Goal: Task Accomplishment & Management: Use online tool/utility

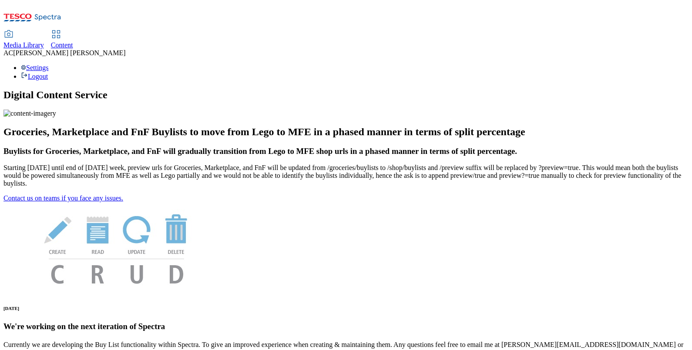
click at [73, 41] on span "Content" at bounding box center [62, 44] width 22 height 7
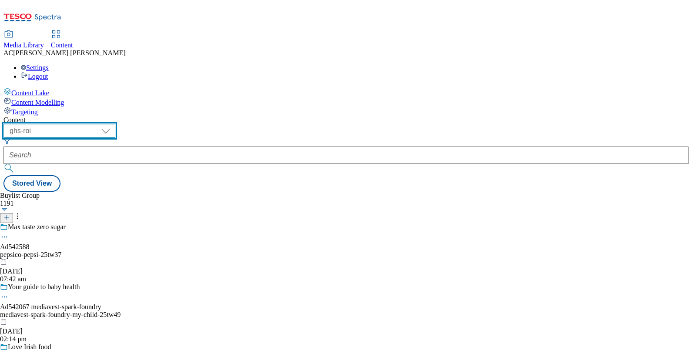
click at [115, 124] on select "ghs-roi ghs-[GEOGRAPHIC_DATA]" at bounding box center [59, 131] width 112 height 14
select select "ghs-[GEOGRAPHIC_DATA]"
click at [113, 124] on select "ghs-roi ghs-[GEOGRAPHIC_DATA]" at bounding box center [59, 131] width 112 height 14
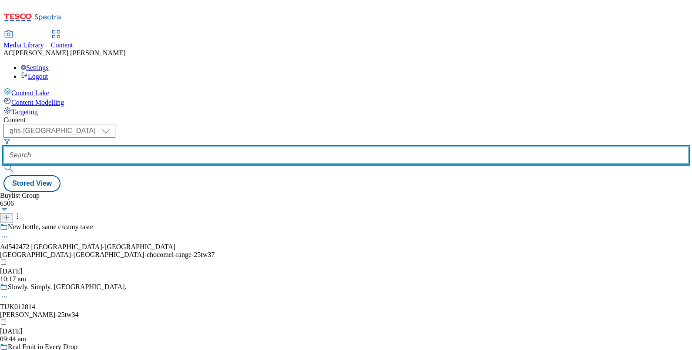
click at [217, 147] on input "text" at bounding box center [345, 155] width 685 height 17
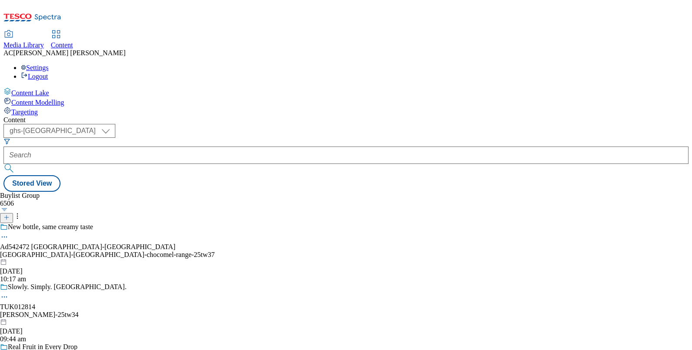
click at [44, 41] on span "Media Library" at bounding box center [23, 44] width 40 height 7
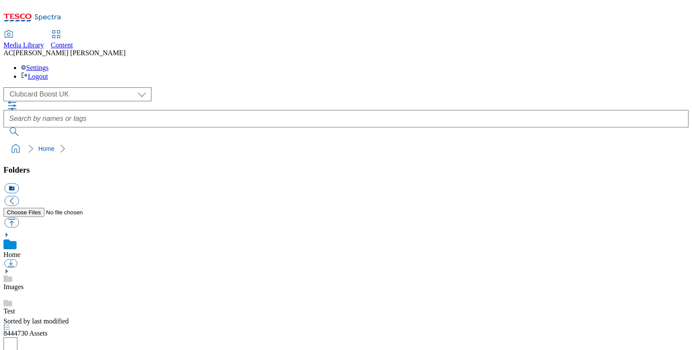
click at [73, 41] on span "Content" at bounding box center [62, 44] width 22 height 7
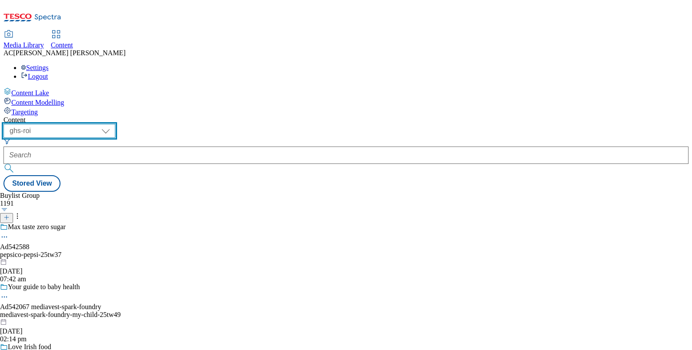
click at [115, 124] on select "ghs-roi ghs-[GEOGRAPHIC_DATA]" at bounding box center [59, 131] width 112 height 14
select select "ghs-[GEOGRAPHIC_DATA]"
click at [113, 124] on select "ghs-roi ghs-[GEOGRAPHIC_DATA]" at bounding box center [59, 131] width 112 height 14
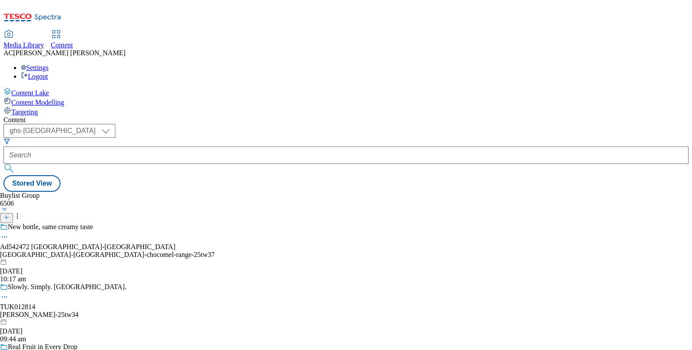
click at [38, 108] on span "Targeting" at bounding box center [24, 111] width 27 height 7
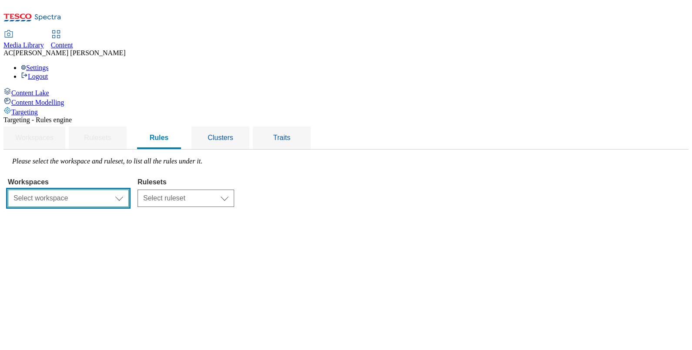
click at [129, 190] on select "Select workspace Content" at bounding box center [68, 198] width 121 height 17
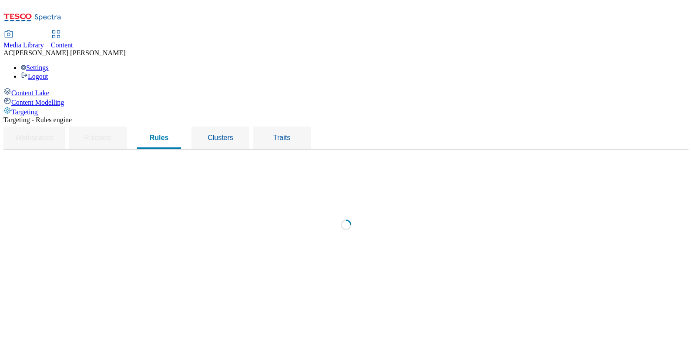
select select "f510054f-adaa-4692-b570-80fa3897127a"
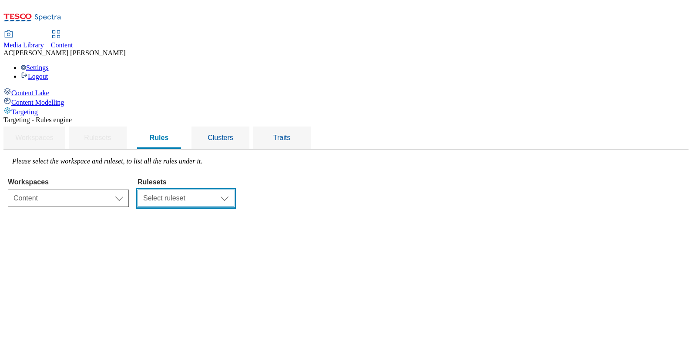
click at [234, 190] on select "Select ruleset ROI UK" at bounding box center [185, 198] width 97 height 17
select select "7f9e739d-6abb-424f-b94f-4b375a3fe6e0"
click at [234, 190] on select "Select ruleset ROI UK" at bounding box center [185, 198] width 97 height 17
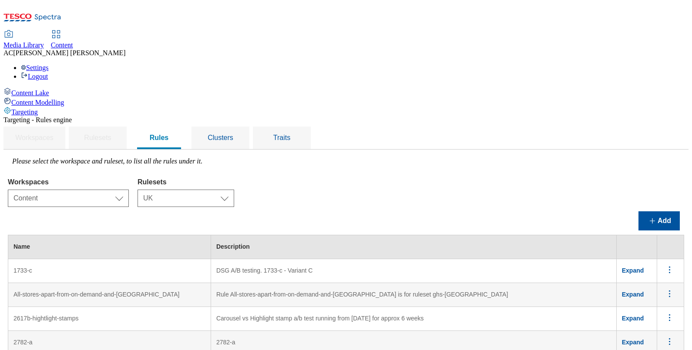
scroll to position [2842, 0]
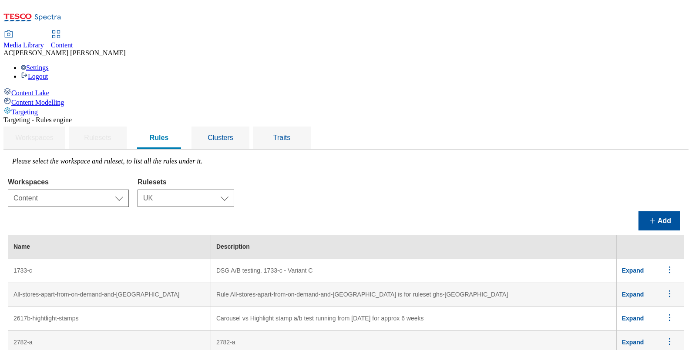
click at [233, 134] on span "Clusters" at bounding box center [220, 137] width 26 height 7
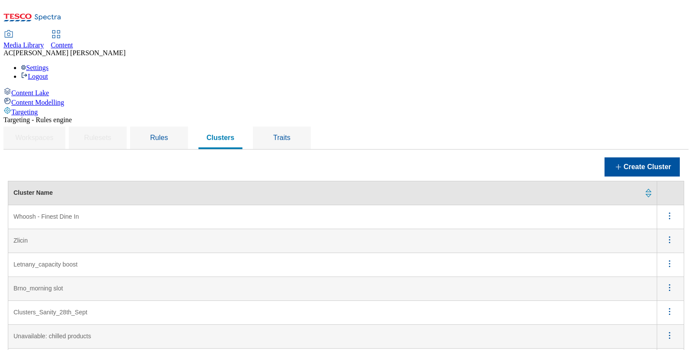
scroll to position [612, 0]
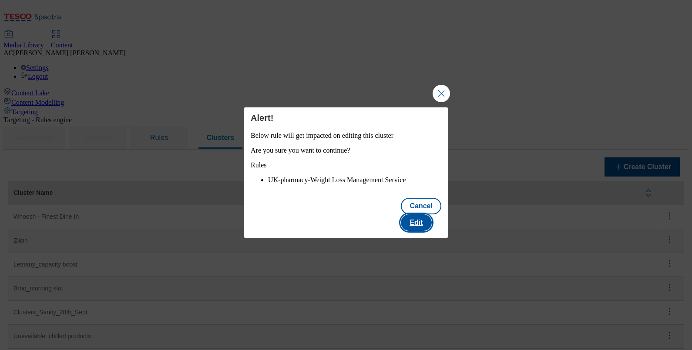
click at [428, 224] on button "Edit" at bounding box center [416, 222] width 30 height 17
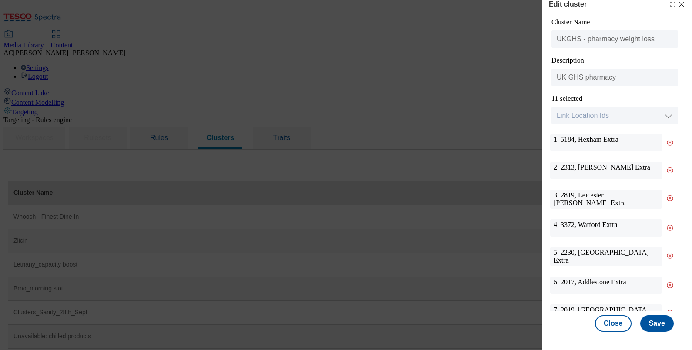
scroll to position [0, 0]
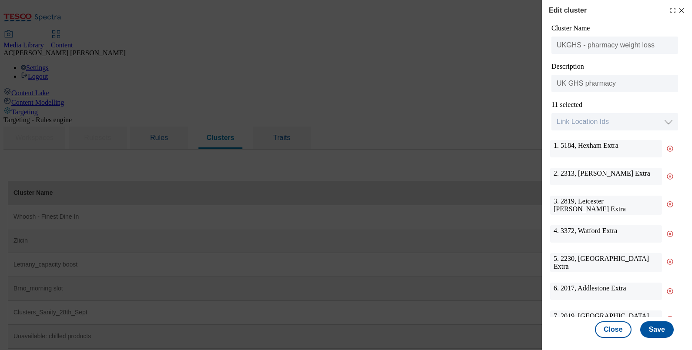
click at [678, 9] on icon "Modal" at bounding box center [681, 10] width 7 height 7
